Goal: Information Seeking & Learning: Find contact information

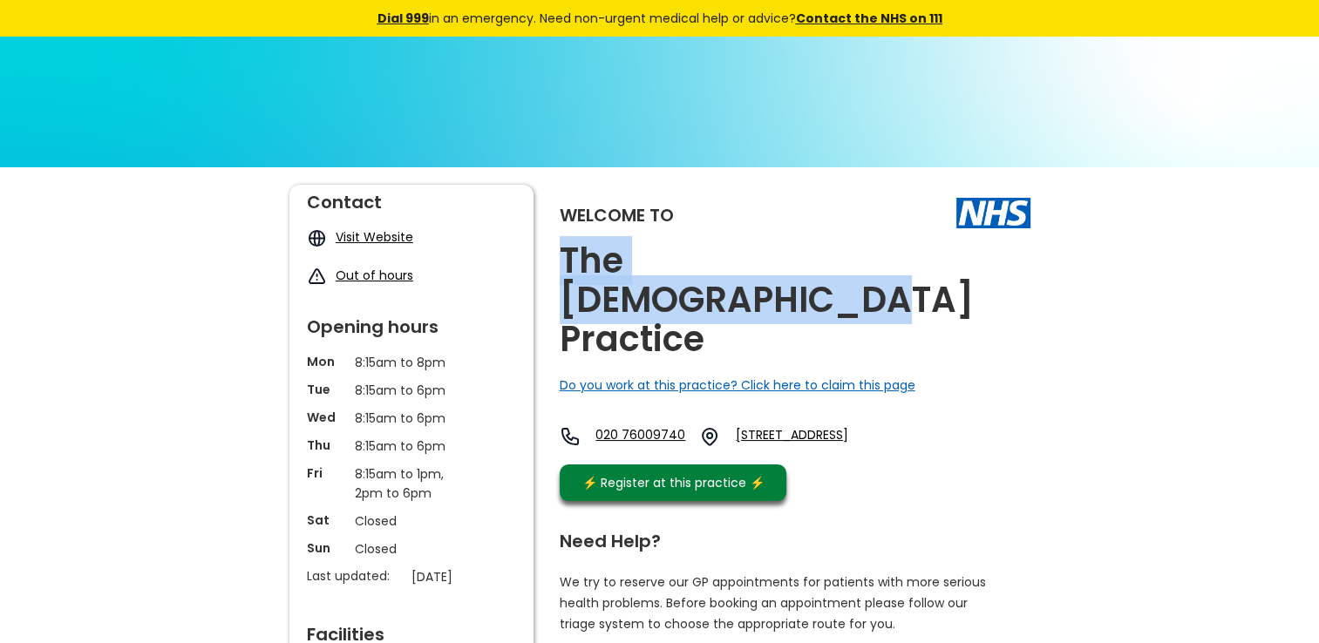
drag, startPoint x: 945, startPoint y: 263, endPoint x: 567, endPoint y: 265, distance: 377.4
click at [567, 265] on div "Welcome to The [PERSON_NAME] Practice Do you work at this practice? Click here …" at bounding box center [795, 347] width 471 height 325
copy h2 "The [DEMOGRAPHIC_DATA] Practice"
drag, startPoint x: 784, startPoint y: 354, endPoint x: 950, endPoint y: 381, distance: 168.6
click at [916, 426] on div "020 76009740 [STREET_ADDRESS]" at bounding box center [738, 436] width 356 height 21
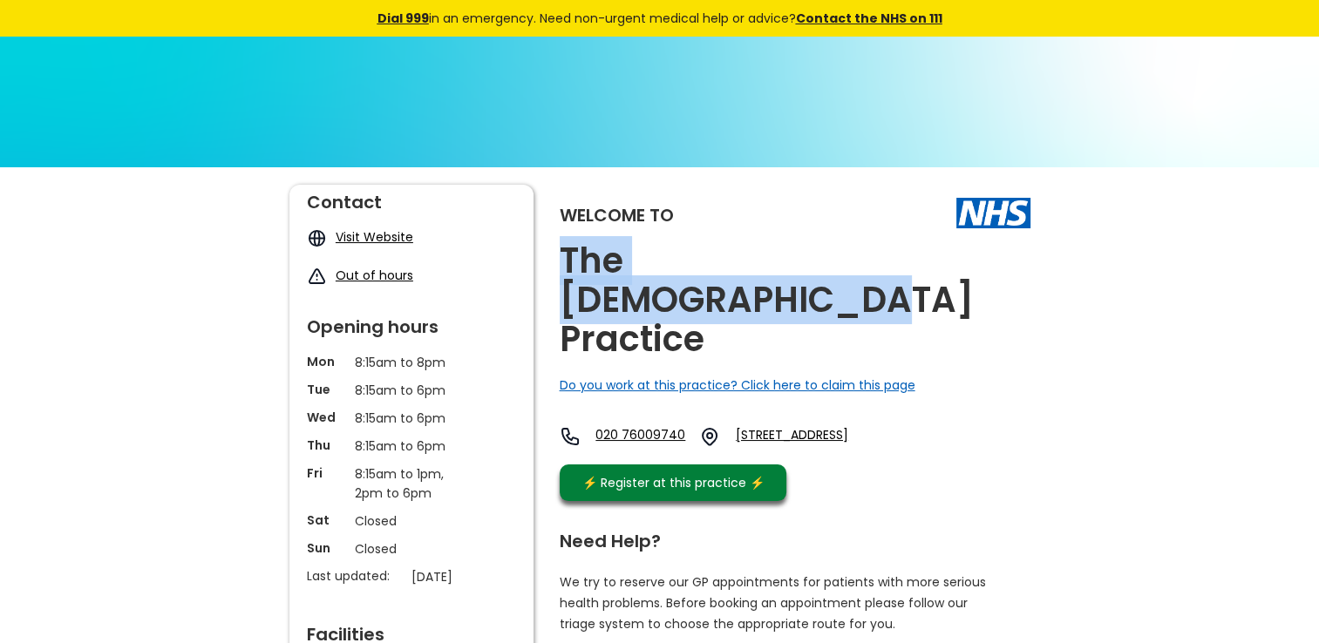
copy link "[STREET_ADDRESS]"
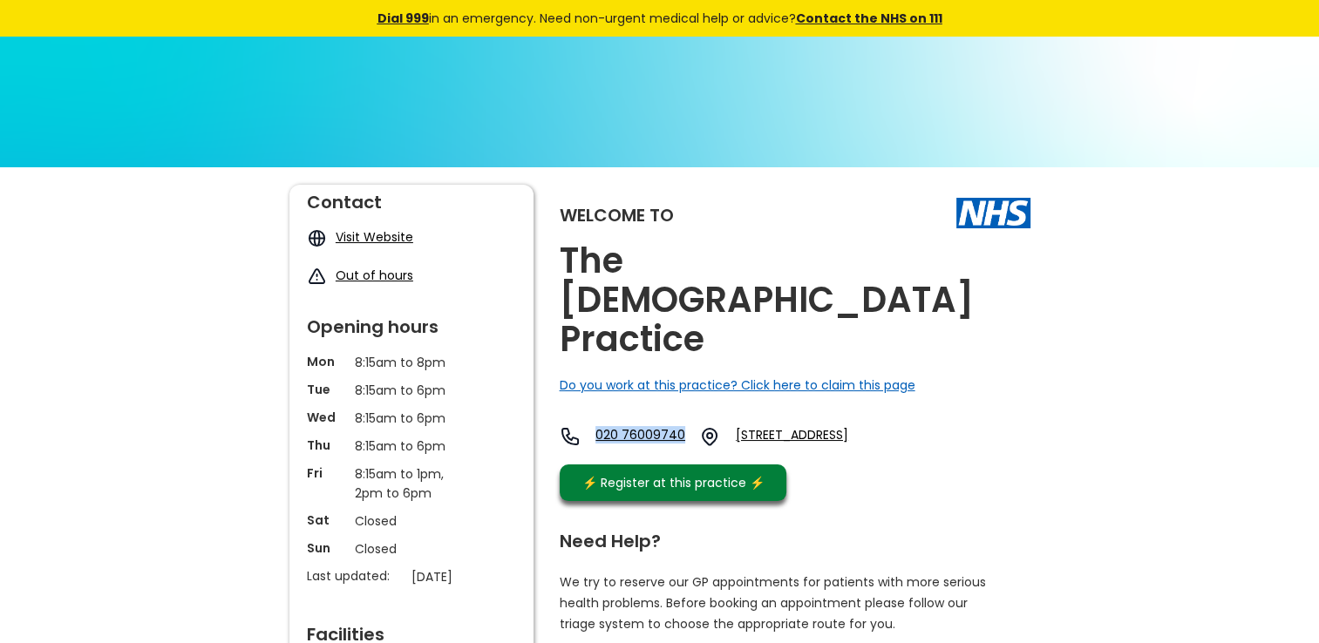
drag, startPoint x: 600, startPoint y: 357, endPoint x: 731, endPoint y: 343, distance: 131.5
click at [731, 343] on div "Welcome to The [PERSON_NAME] Practice Do you work at this practice? Click here …" at bounding box center [795, 347] width 471 height 325
copy link "020 76009740"
